Goal: Ask a question: Seek information or help from site administrators or community

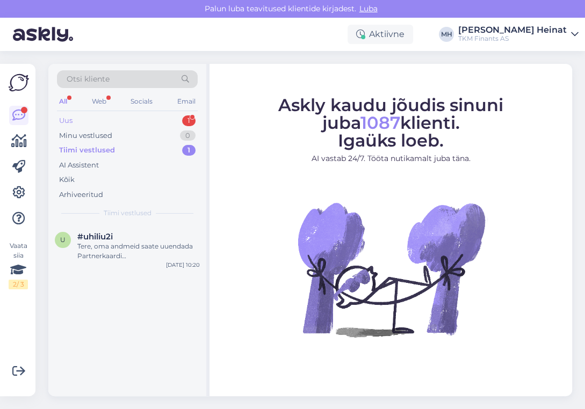
click at [76, 119] on div "Uus 1" at bounding box center [127, 120] width 141 height 15
click at [148, 242] on div "Miks ma ei saa ostulimiiti kasutada" at bounding box center [138, 247] width 122 height 10
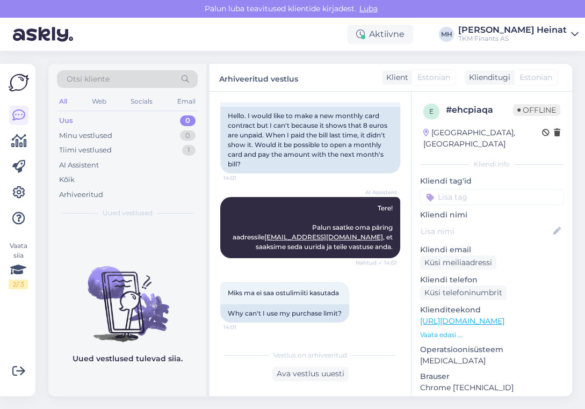
scroll to position [114, 0]
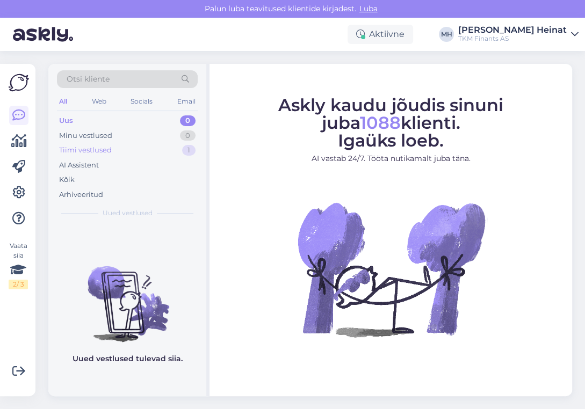
click at [92, 151] on div "Tiimi vestlused" at bounding box center [85, 150] width 53 height 11
